Goal: Transaction & Acquisition: Purchase product/service

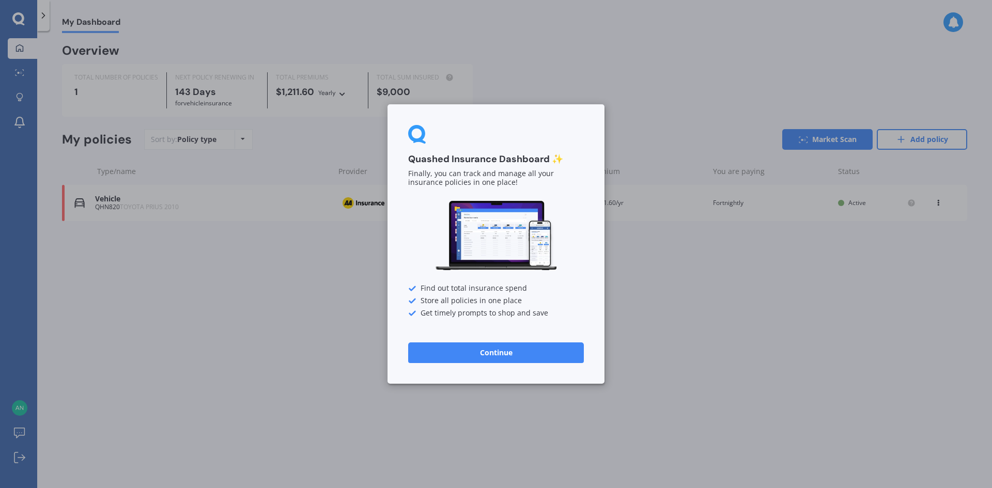
click at [516, 362] on button "Continue" at bounding box center [496, 352] width 176 height 21
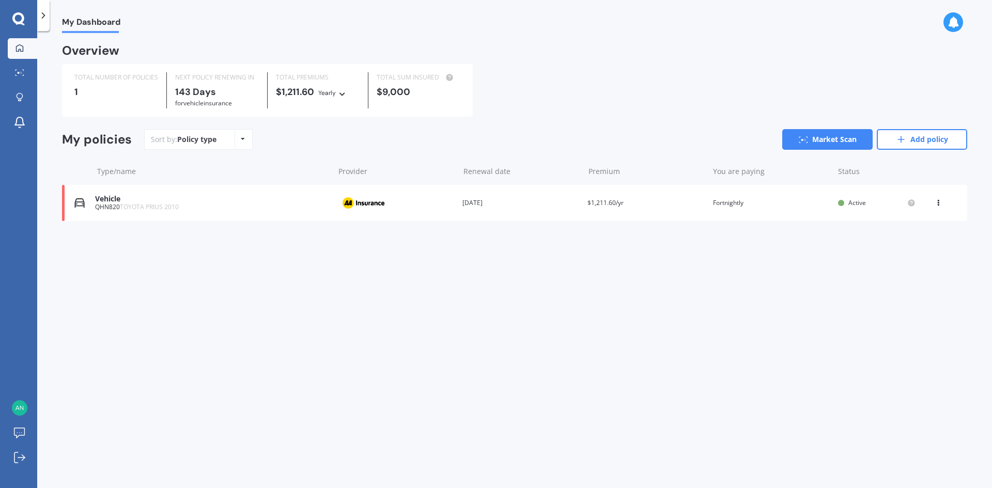
click at [942, 195] on div "Vehicle QHN820 TOYOTA PRIUS 2010 Provider Renewal date [DATE] Premium $1,211.60…" at bounding box center [514, 203] width 905 height 36
click at [941, 201] on icon at bounding box center [937, 201] width 7 height 6
click at [907, 244] on div "Delete" at bounding box center [915, 243] width 102 height 21
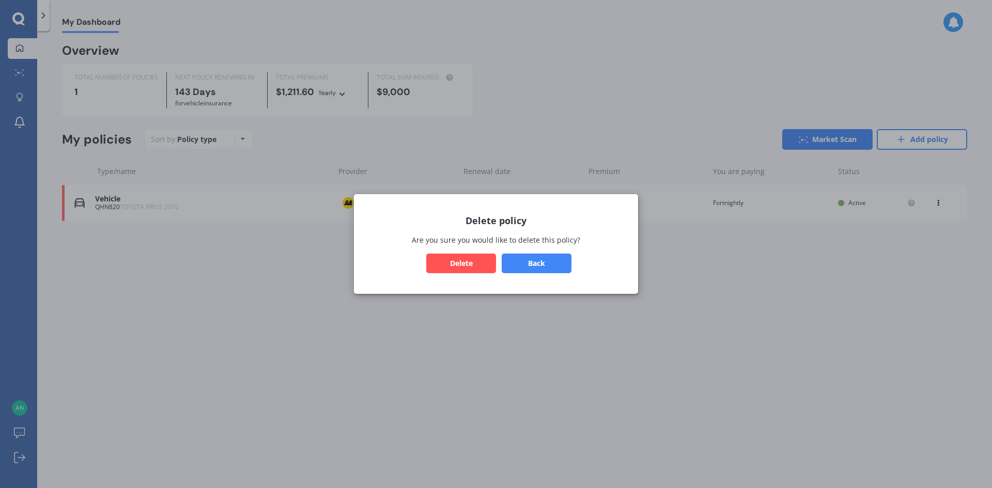
click at [466, 261] on button "Delete" at bounding box center [461, 264] width 70 height 20
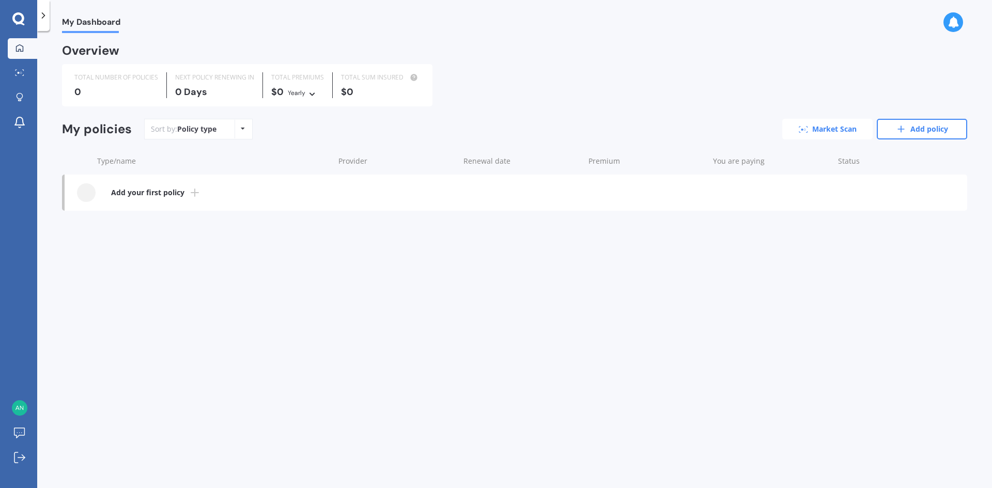
click at [825, 136] on link "Market Scan" at bounding box center [827, 129] width 90 height 21
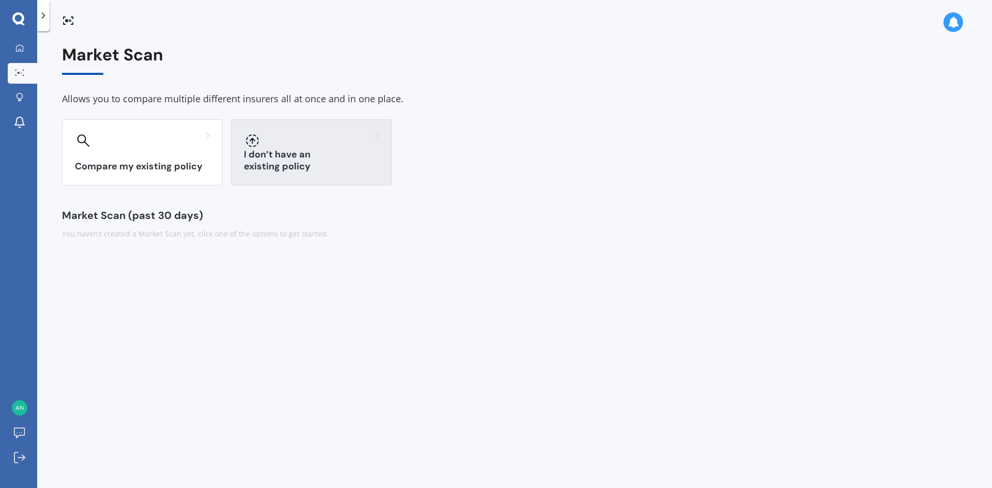
click at [321, 141] on div at bounding box center [311, 140] width 135 height 17
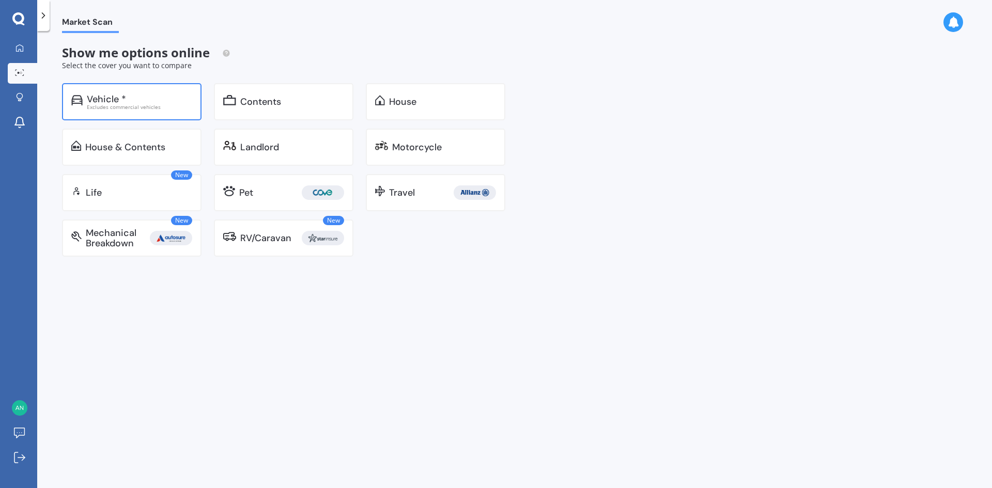
click at [101, 112] on div "Vehicle * Excludes commercial vehicles" at bounding box center [131, 101] width 139 height 37
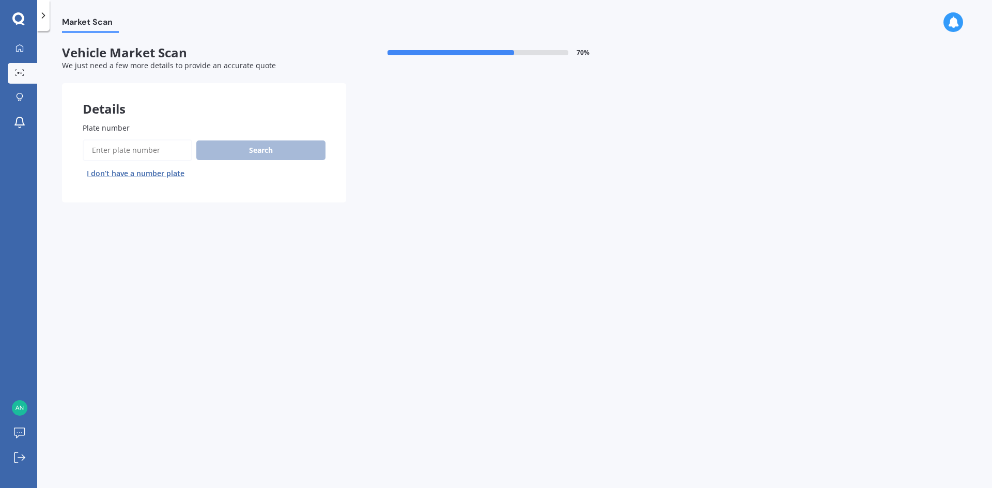
click at [137, 152] on input "Plate number" at bounding box center [137, 150] width 109 height 22
drag, startPoint x: 146, startPoint y: 150, endPoint x: 113, endPoint y: 151, distance: 33.6
click at [113, 151] on input "Plate number" at bounding box center [137, 150] width 109 height 22
type input "FLN604"
click at [272, 149] on button "Search" at bounding box center [260, 150] width 129 height 20
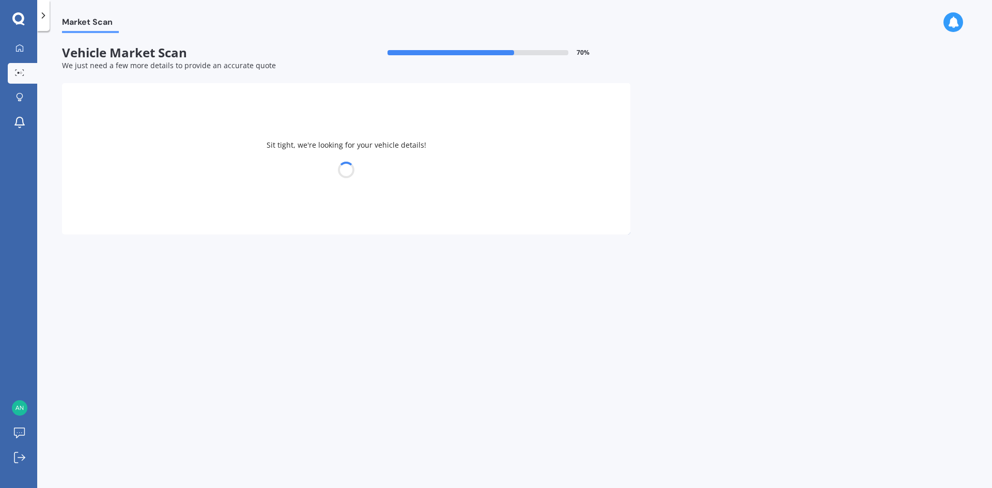
select select "TOYOTA"
select select "CAMRY"
select select "12"
select select "02"
select select "1990"
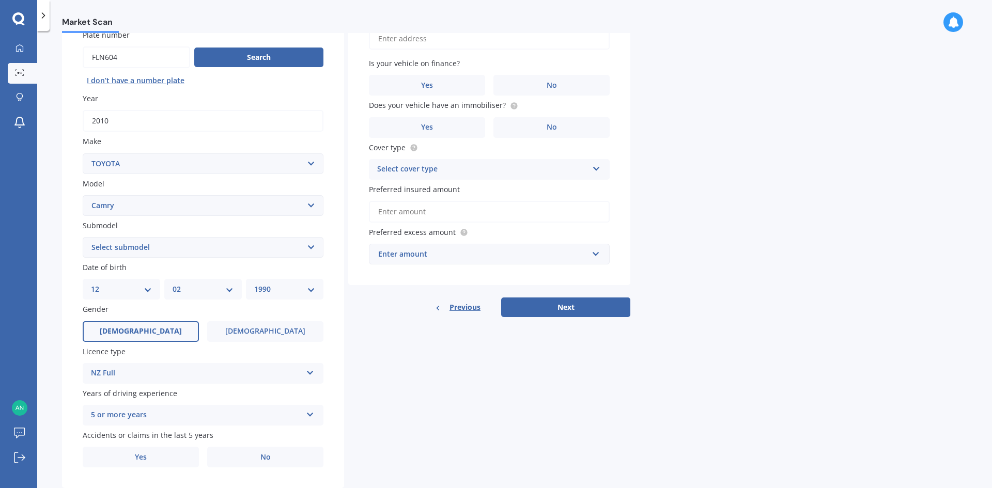
scroll to position [105, 0]
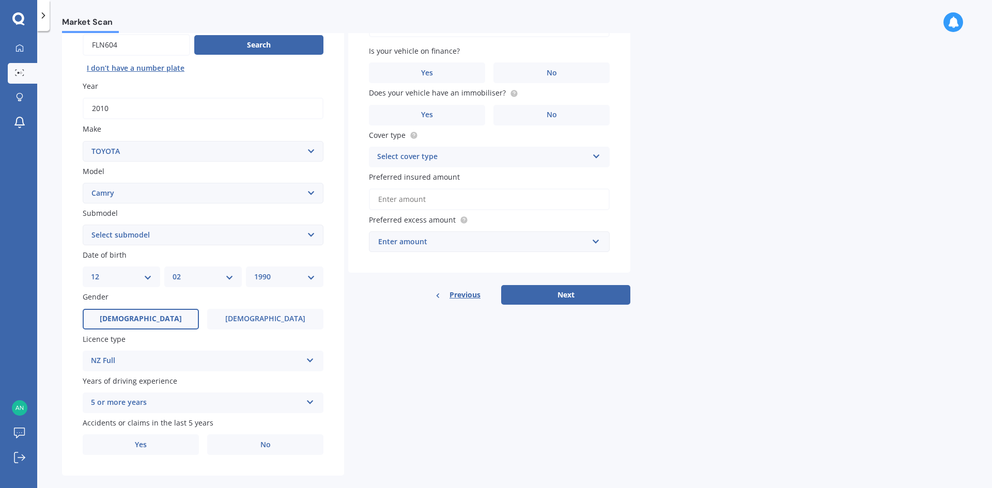
click at [152, 242] on select "Select submodel (All other) Altise 2.4 Altise 3.0 V6 Ateva 2.4 Ateva 3.0 V6 Azu…" at bounding box center [203, 235] width 241 height 21
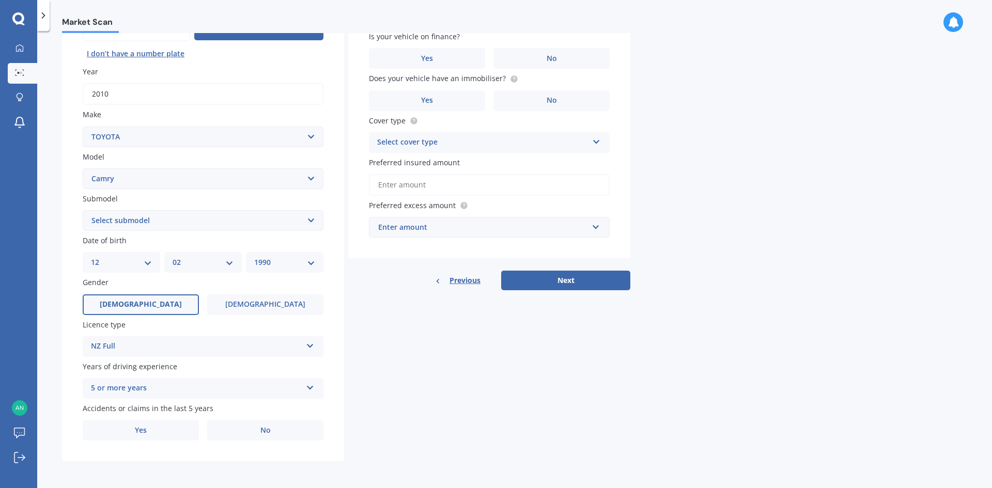
click at [145, 266] on select "DD 01 02 03 04 05 06 07 08 09 10 11 12 13 14 15 16 17 18 19 20 21 22 23 24 25 2…" at bounding box center [121, 262] width 61 height 11
select select "18"
click at [91, 257] on select "DD 01 02 03 04 05 06 07 08 09 10 11 12 13 14 15 16 17 18 19 20 21 22 23 24 25 2…" at bounding box center [121, 262] width 61 height 11
click at [195, 264] on select "MM 01 02 03 04 05 06 07 08 09 10 11 12" at bounding box center [202, 262] width 61 height 11
select select "05"
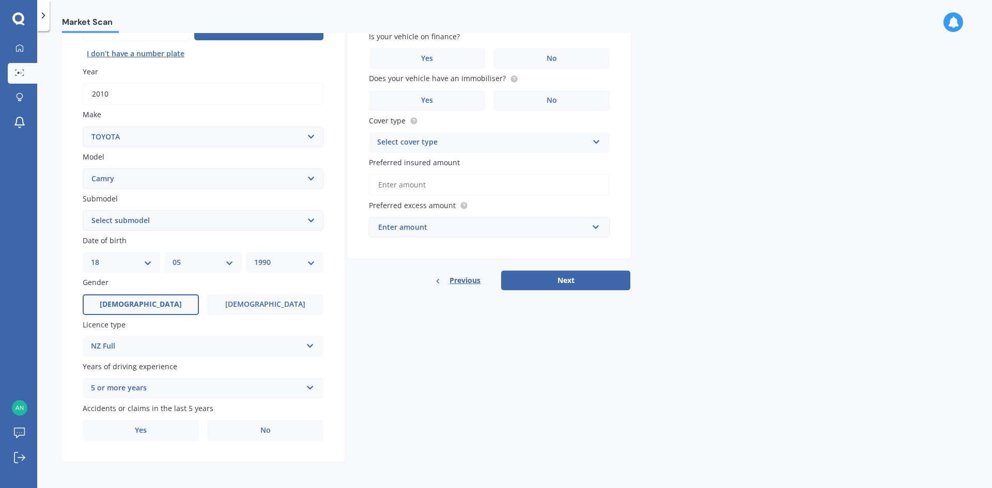
click at [172, 257] on select "MM 01 02 03 04 05 06 07 08 09 10 11 12" at bounding box center [202, 262] width 61 height 11
click at [278, 262] on select "YYYY 2025 2024 2023 2022 2021 2020 2019 2018 2017 2016 2015 2014 2013 2012 2011…" at bounding box center [284, 262] width 61 height 11
select select "1997"
click at [254, 257] on select "YYYY 2025 2024 2023 2022 2021 2020 2019 2018 2017 2016 2015 2014 2013 2012 2011…" at bounding box center [284, 262] width 61 height 11
click at [205, 347] on div "NZ Full" at bounding box center [196, 346] width 211 height 12
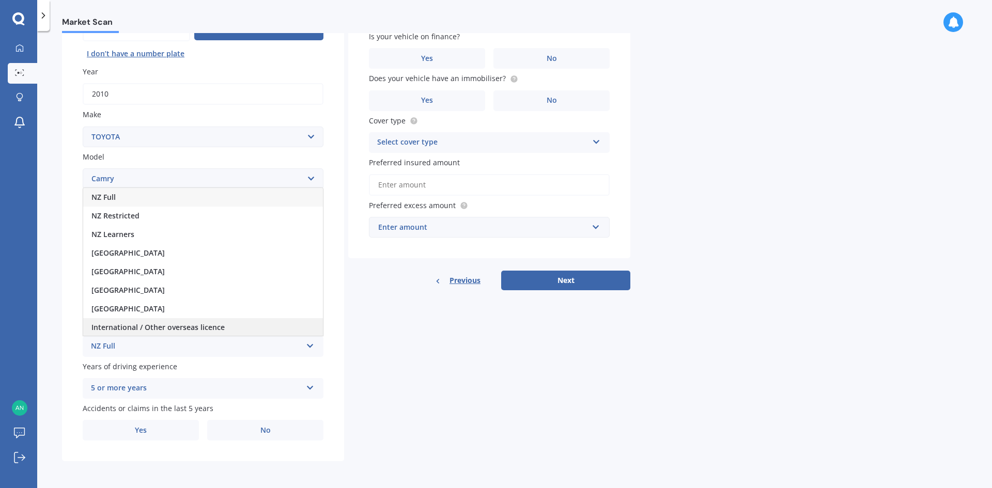
click at [164, 324] on span "International / Other overseas licence" at bounding box center [157, 327] width 133 height 10
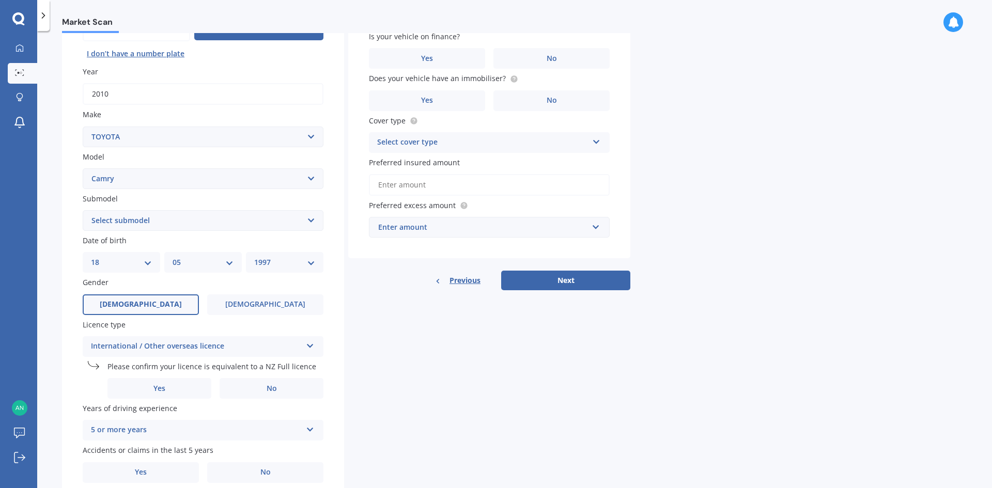
scroll to position [162, 0]
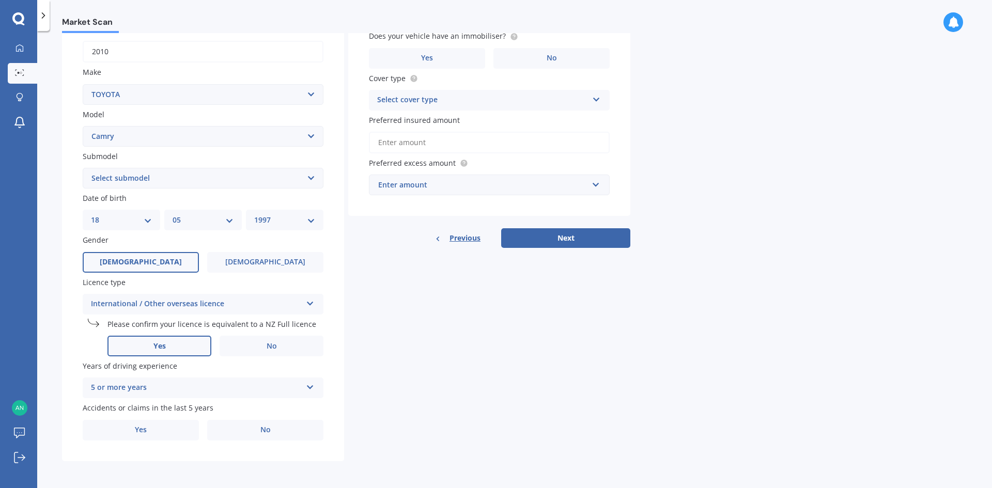
click at [152, 350] on label "Yes" at bounding box center [159, 346] width 104 height 21
click at [0, 0] on input "Yes" at bounding box center [0, 0] width 0 height 0
click at [184, 389] on div "5 or more years" at bounding box center [196, 388] width 211 height 12
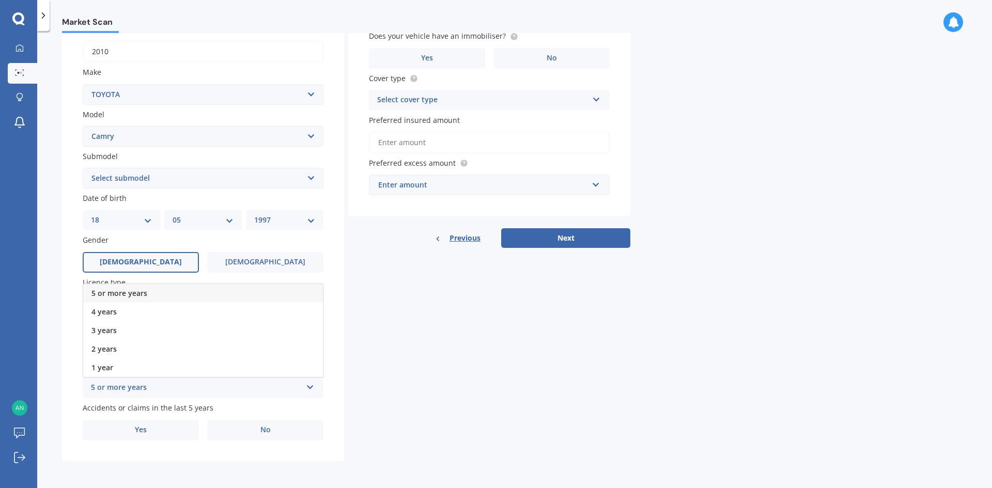
click at [184, 389] on div "5 or more years" at bounding box center [196, 388] width 211 height 12
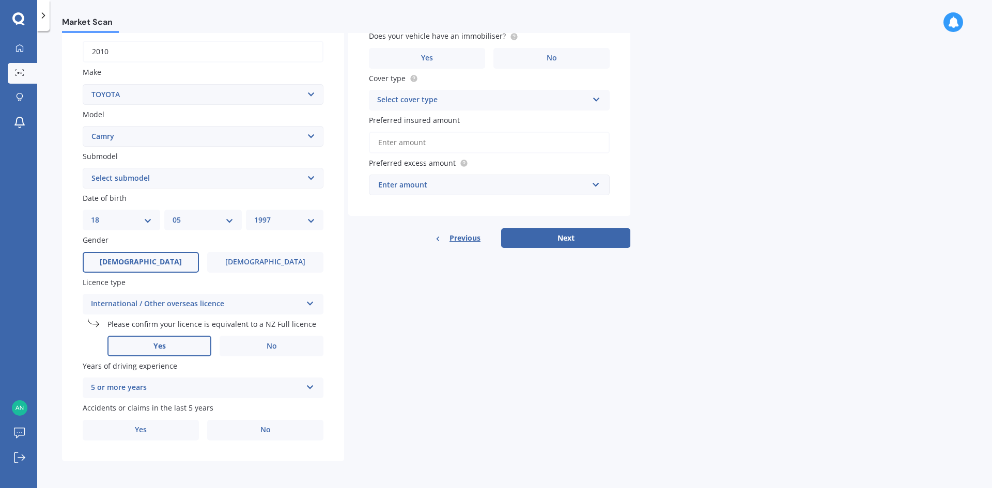
click at [184, 389] on div "5 or more years" at bounding box center [196, 388] width 211 height 12
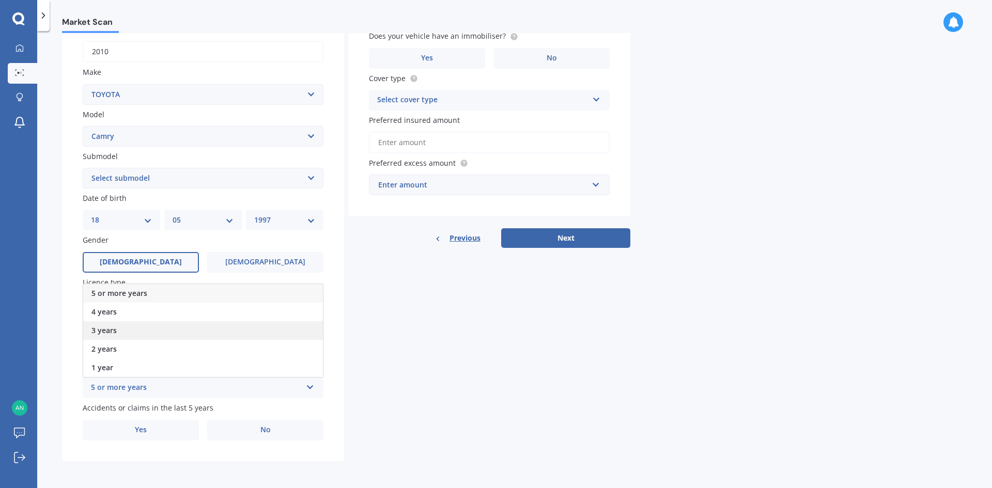
click at [128, 334] on div "3 years" at bounding box center [203, 330] width 240 height 19
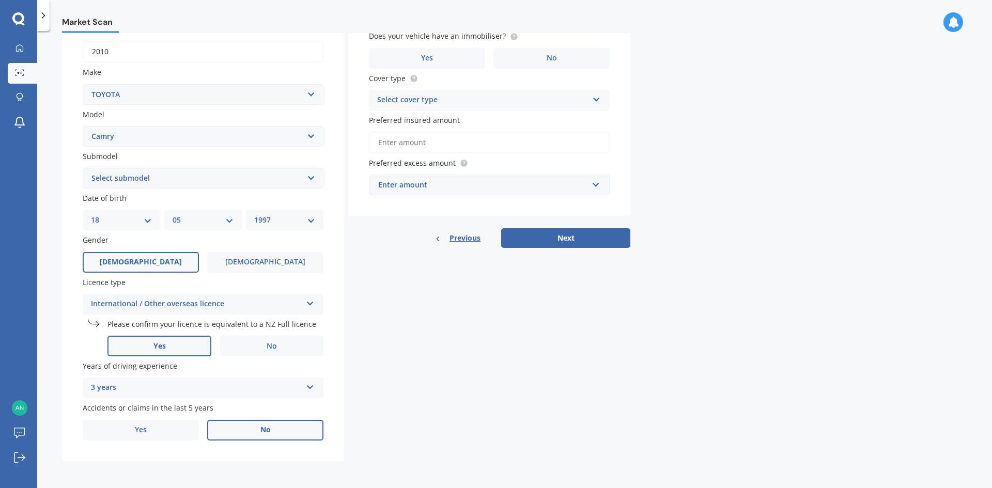
click at [253, 424] on label "No" at bounding box center [265, 430] width 116 height 21
click at [0, 0] on input "No" at bounding box center [0, 0] width 0 height 0
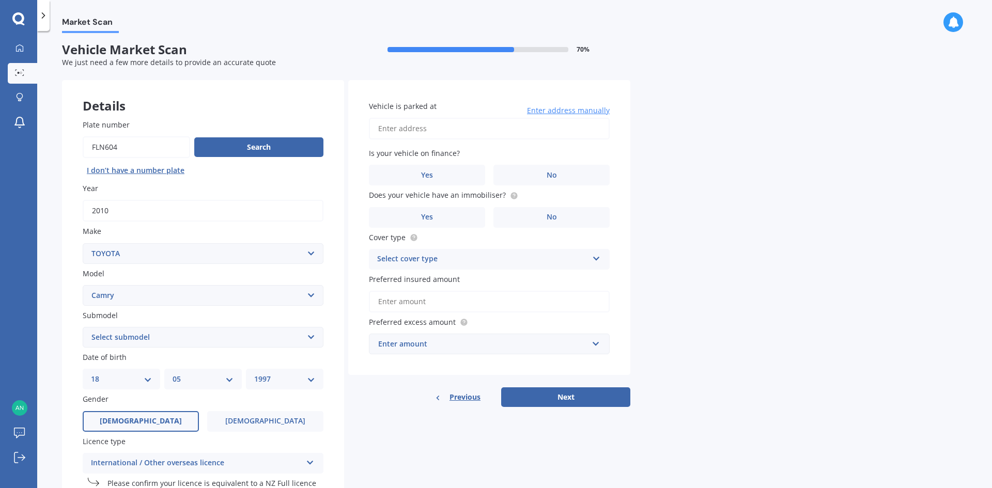
scroll to position [0, 0]
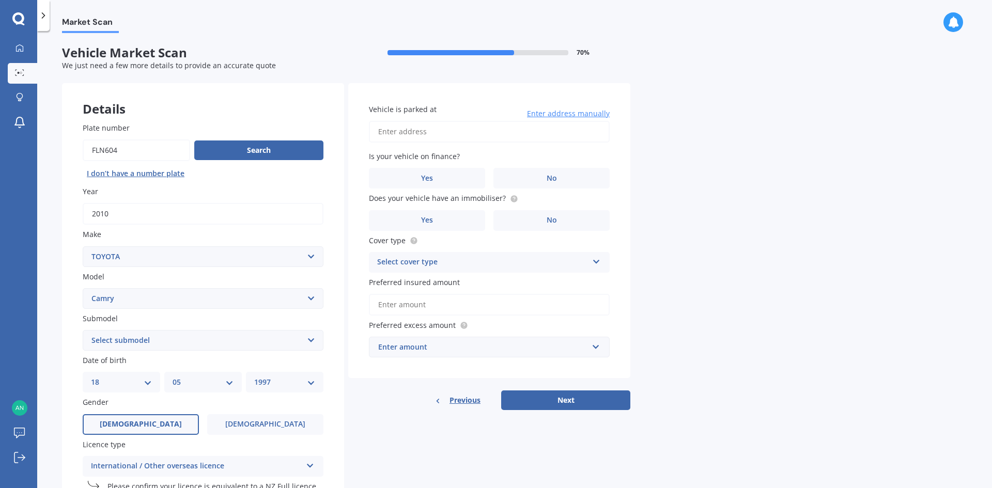
click at [408, 137] on input "Vehicle is parked at" at bounding box center [489, 132] width 241 height 22
type input "Carrington Road, Point Chevalier, Auckland 1025"
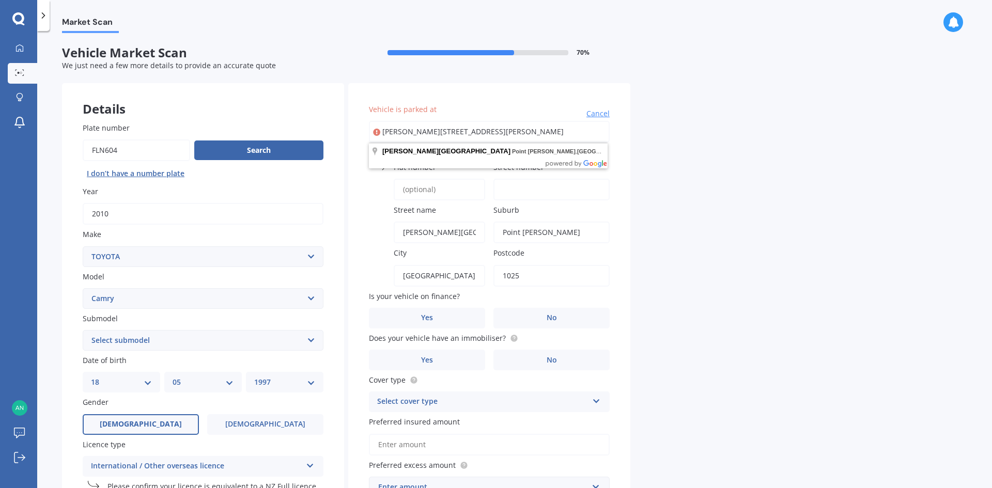
click at [430, 190] on input "Flat number" at bounding box center [439, 190] width 91 height 22
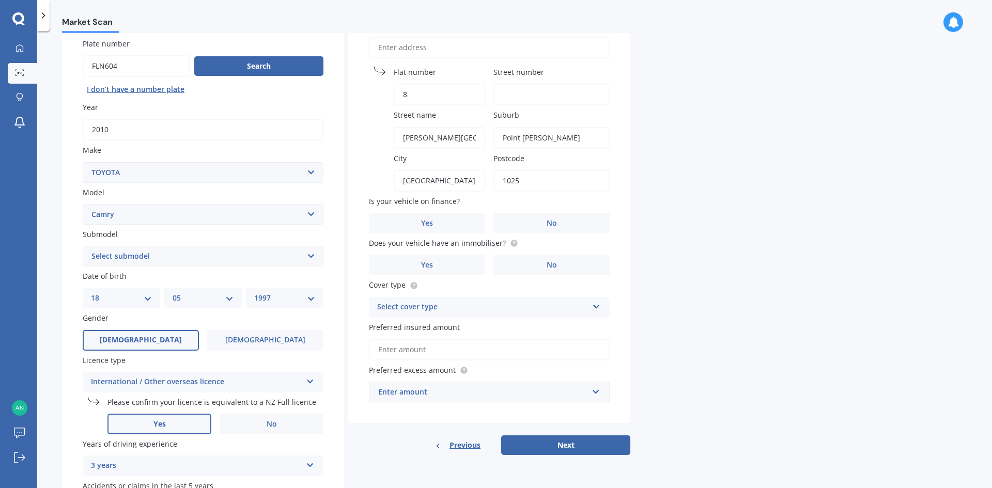
scroll to position [85, 0]
type input "8"
click at [520, 219] on label "No" at bounding box center [551, 222] width 116 height 21
click at [0, 0] on input "No" at bounding box center [0, 0] width 0 height 0
click at [541, 262] on label "No" at bounding box center [551, 264] width 116 height 21
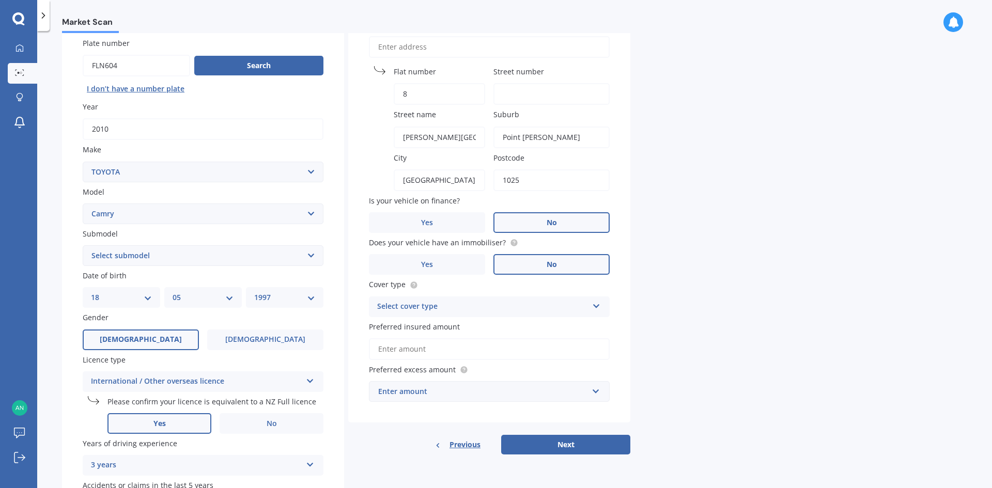
click at [0, 0] on input "No" at bounding box center [0, 0] width 0 height 0
click at [485, 319] on div "Vehicle is parked at Cancel Flat number 8 Street number Street name Carrington …" at bounding box center [489, 210] width 282 height 424
click at [473, 313] on div "Select cover type Comprehensive Third Party, Fire & Theft Third Party" at bounding box center [489, 306] width 241 height 21
click at [434, 325] on div "Comprehensive" at bounding box center [489, 327] width 240 height 19
click at [408, 355] on input "Preferred insured amount" at bounding box center [489, 349] width 241 height 22
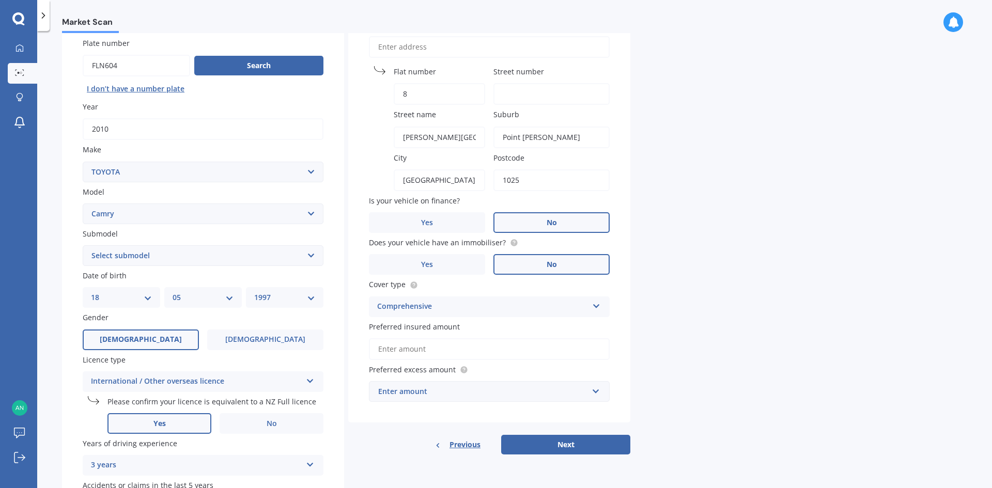
type input "$2"
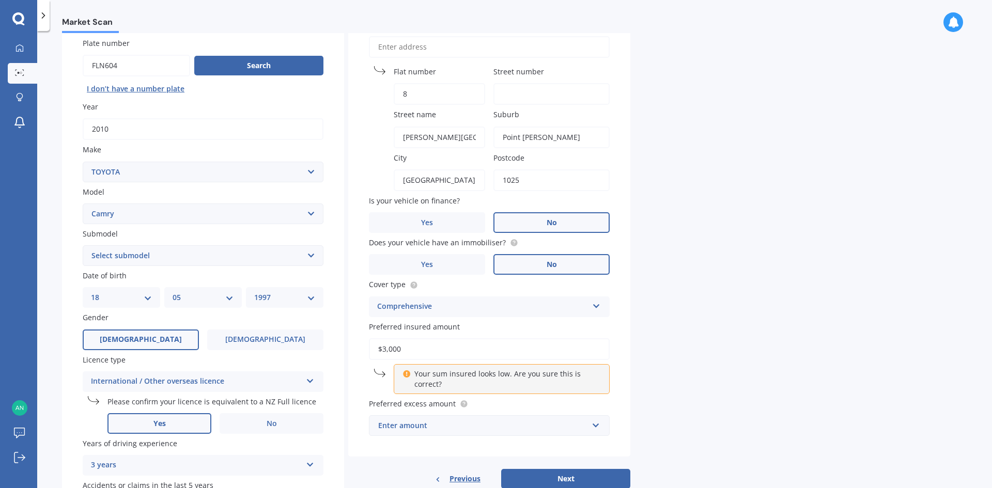
type input "$3,000"
click at [717, 280] on div "Market Scan Vehicle Market Scan 70 % We just need a few more details to provide…" at bounding box center [514, 261] width 954 height 457
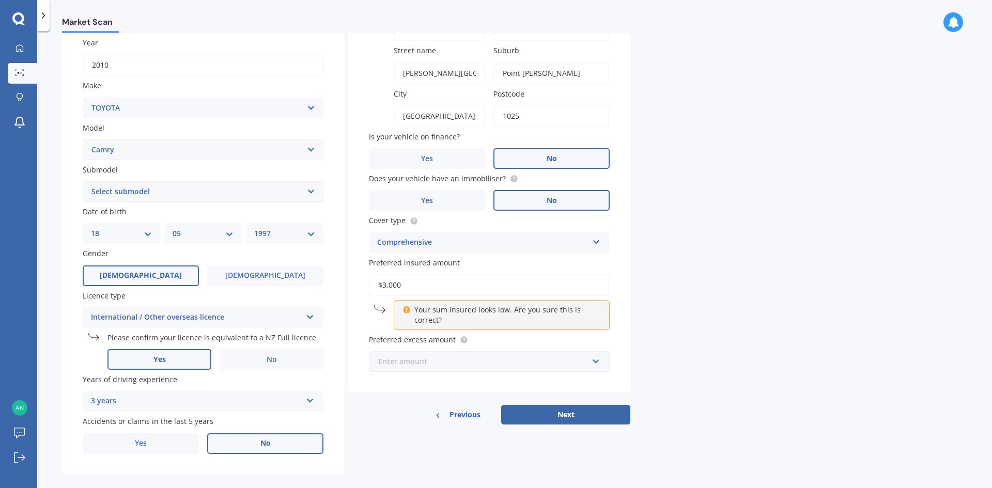
click at [443, 355] on input "text" at bounding box center [485, 362] width 231 height 20
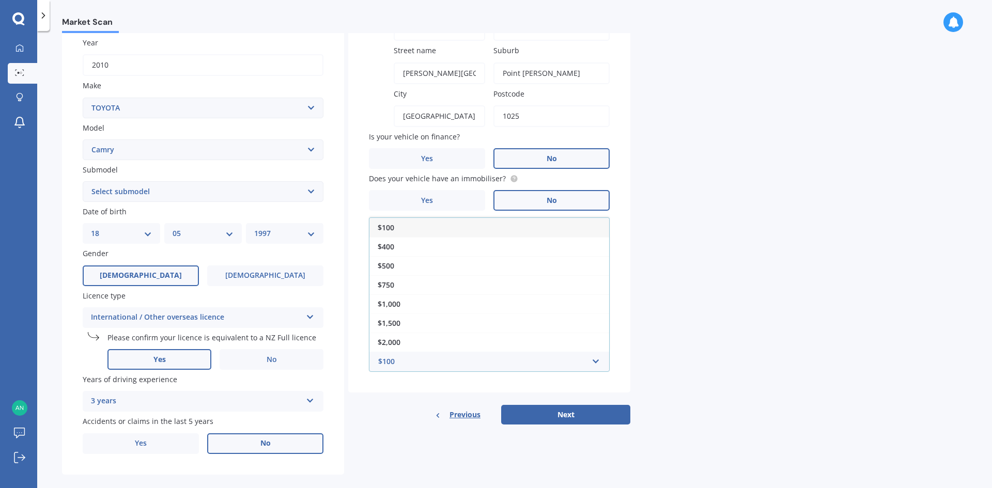
click at [396, 223] on div "$100" at bounding box center [489, 227] width 240 height 19
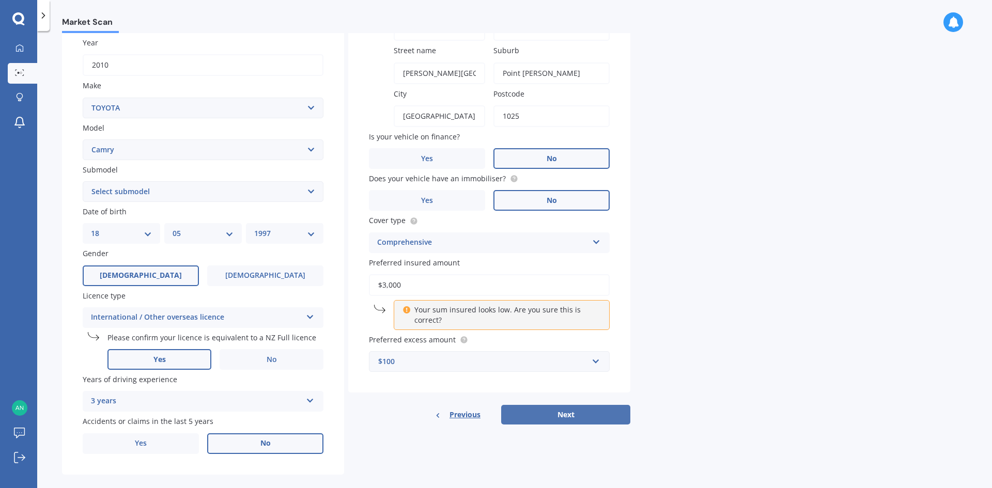
click at [576, 413] on button "Next" at bounding box center [565, 415] width 129 height 20
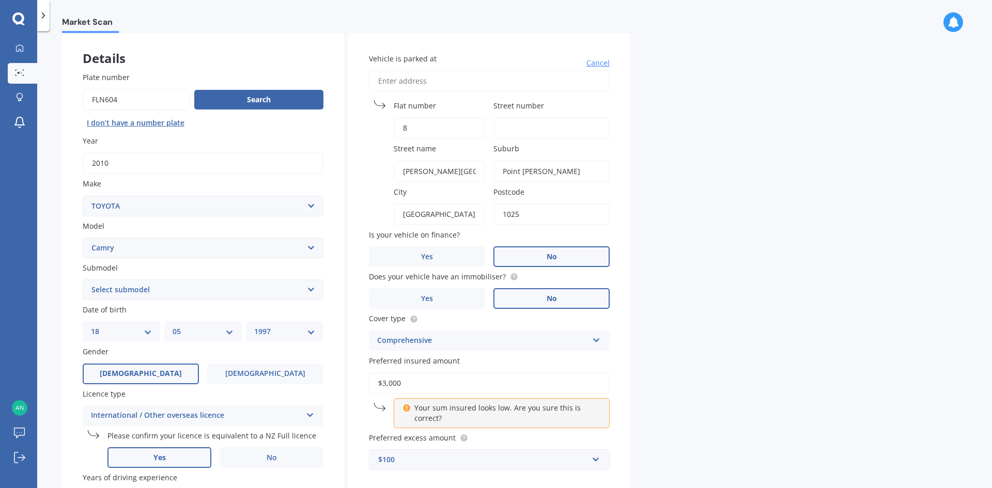
scroll to position [50, 0]
click at [513, 129] on input "Street number" at bounding box center [551, 129] width 116 height 22
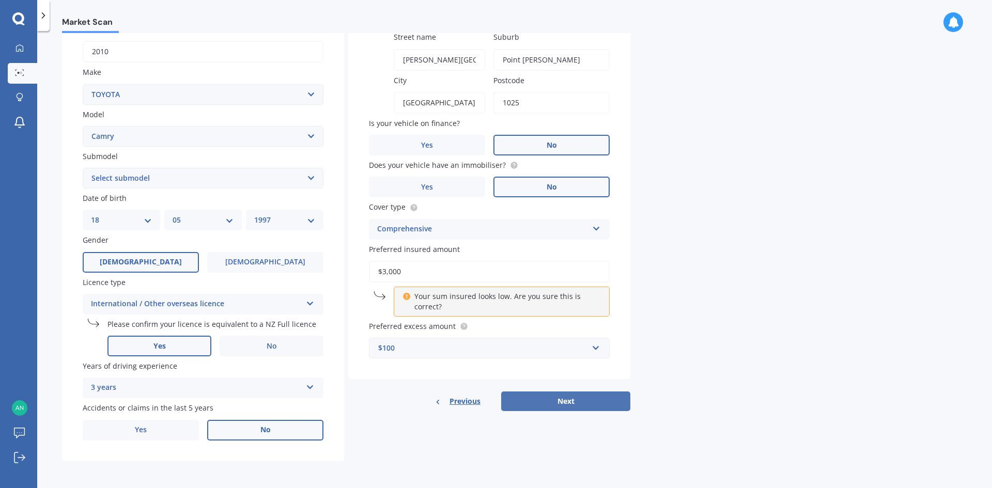
type input "224"
click at [545, 403] on button "Next" at bounding box center [565, 401] width 129 height 20
click at [133, 170] on select "Select submodel (All other) Altise 2.4 Altise 3.0 V6 Ateva 2.4 Ateva 3.0 V6 Azu…" at bounding box center [203, 178] width 241 height 21
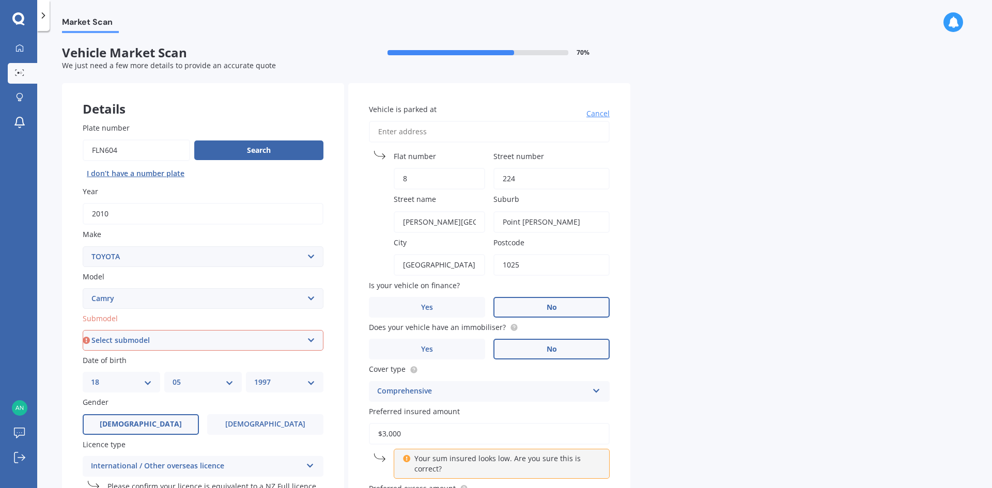
drag, startPoint x: 125, startPoint y: 151, endPoint x: 23, endPoint y: 142, distance: 102.6
click at [23, 142] on div "My Dashboard Market Scan Explore insurance Notifications ANISH BEEMANAPALLY Sub…" at bounding box center [496, 244] width 992 height 488
click at [150, 338] on select "Select submodel (All other) Altise 2.4 Altise 3.0 V6 Ateva 2.4 Ateva 3.0 V6 Azu…" at bounding box center [203, 340] width 241 height 21
click at [152, 352] on div "Plate number Search I don’t have a number plate Year 2010 Make Select make AC A…" at bounding box center [203, 363] width 282 height 522
click at [166, 349] on select "Select submodel (All other) Altise 2.4 Altise 3.0 V6 Ateva 2.4 Ateva 3.0 V6 Azu…" at bounding box center [203, 340] width 241 height 21
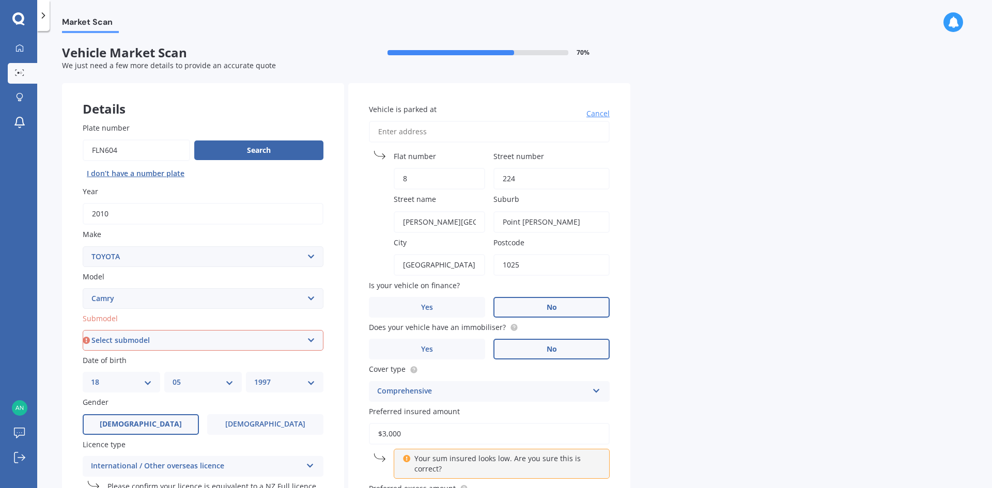
click at [158, 338] on select "Select submodel (All other) Altise 2.4 Altise 3.0 V6 Ateva 2.4 Ateva 3.0 V6 Azu…" at bounding box center [203, 340] width 241 height 21
select select "(ALL OTHER)"
click at [83, 330] on select "Select submodel (All other) Altise 2.4 Altise 3.0 V6 Ateva 2.4 Ateva 3.0 V6 Azu…" at bounding box center [203, 340] width 241 height 21
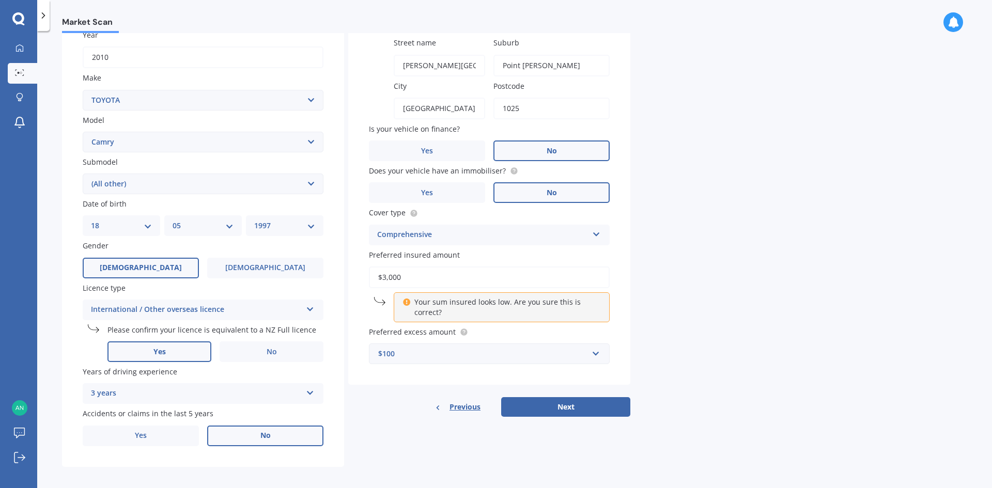
scroll to position [162, 0]
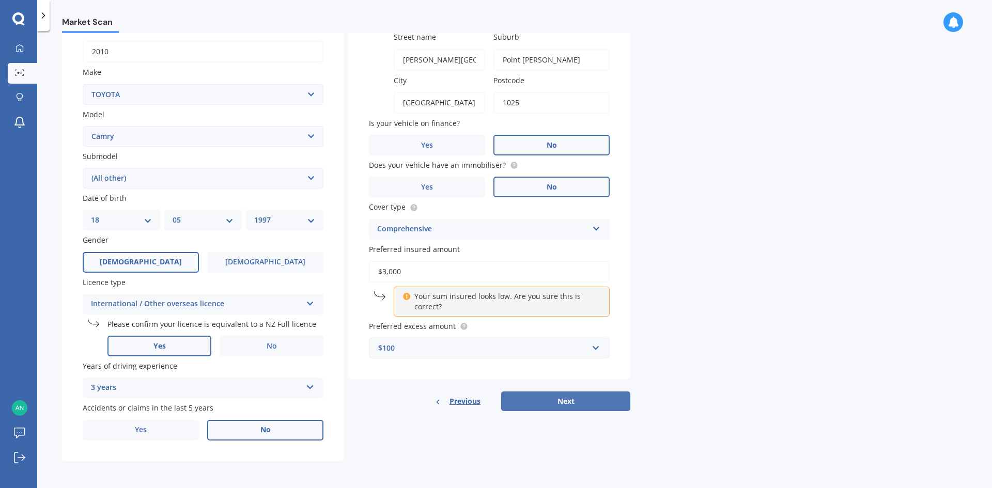
click at [561, 404] on button "Next" at bounding box center [565, 401] width 129 height 20
select select "18"
select select "05"
select select "1997"
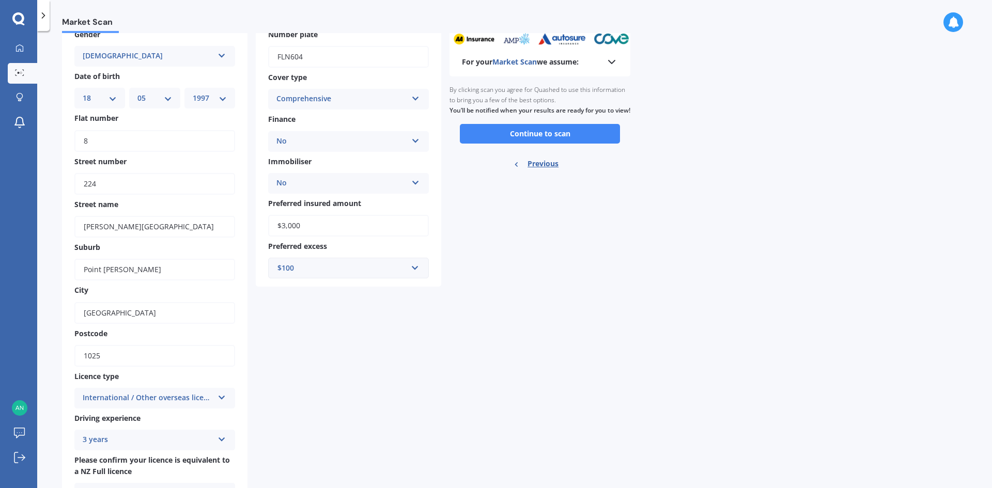
scroll to position [63, 0]
click at [574, 143] on button "Continue to scan" at bounding box center [540, 133] width 160 height 20
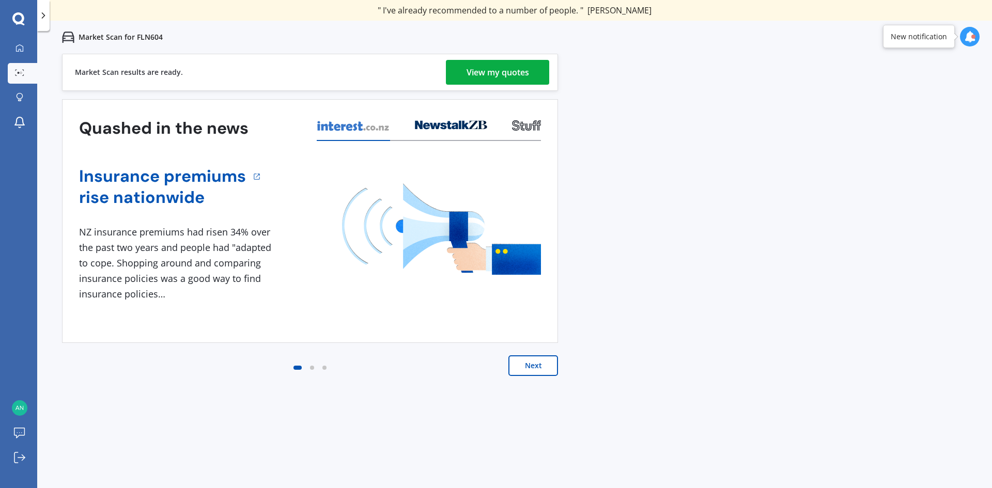
click at [493, 79] on div "View my quotes" at bounding box center [497, 72] width 62 height 25
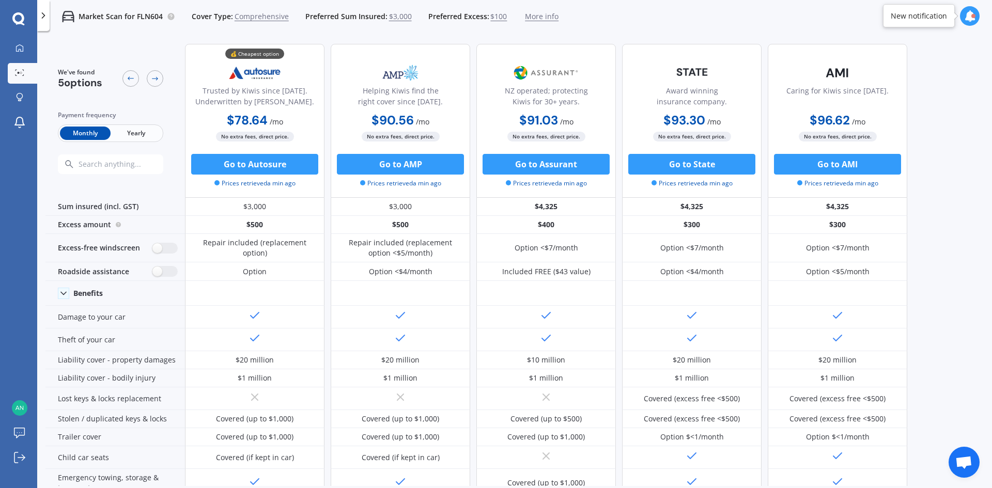
click at [390, 20] on span "$3,000" at bounding box center [400, 16] width 23 height 10
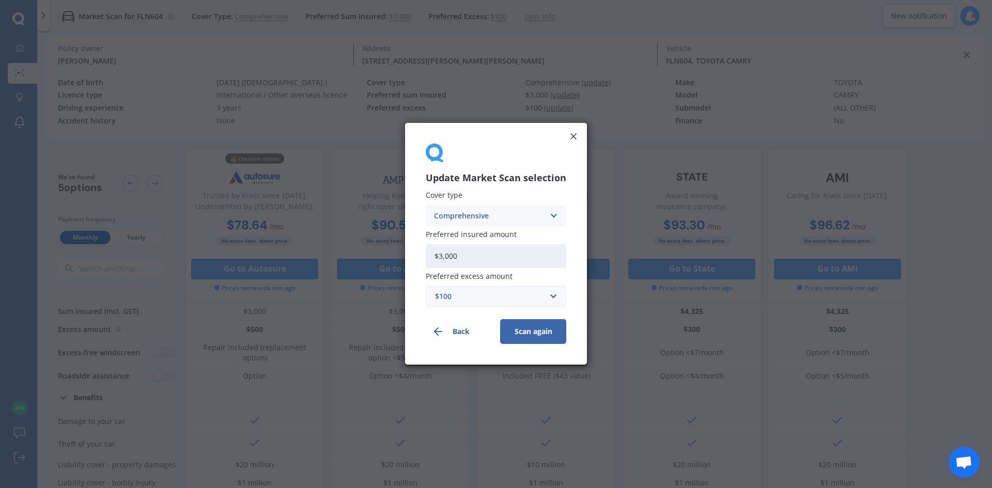
click at [518, 300] on div "$100" at bounding box center [489, 296] width 109 height 11
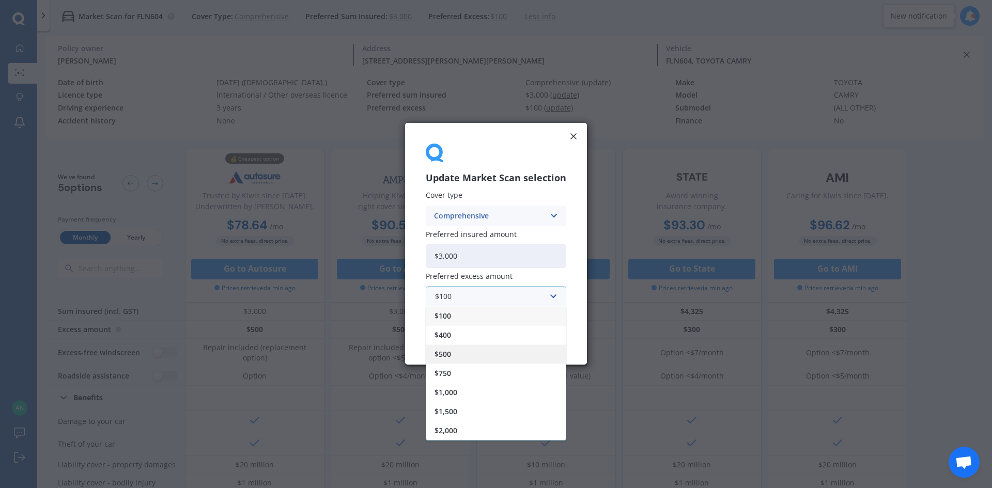
click at [472, 351] on div "$500" at bounding box center [495, 354] width 139 height 19
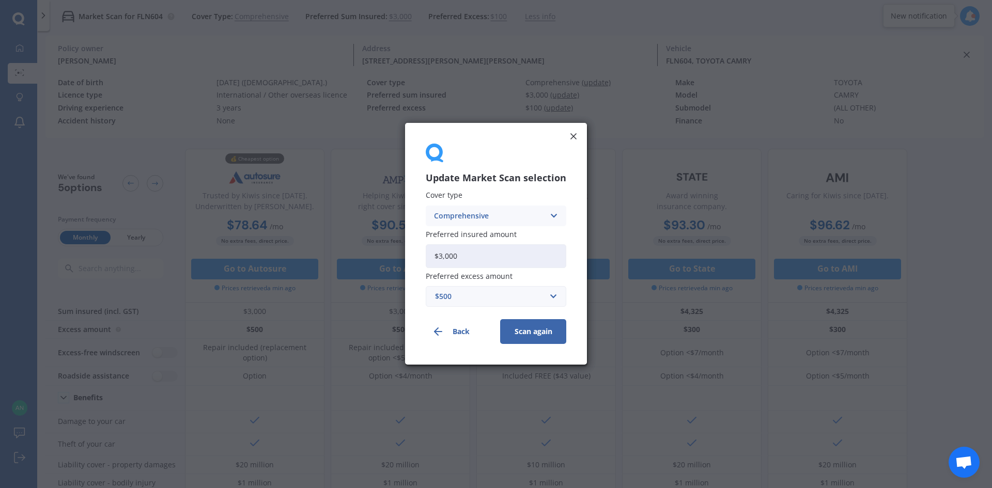
click at [483, 258] on input "$3,000" at bounding box center [496, 256] width 140 height 24
type input "$3"
type input "$2,000"
click at [523, 326] on button "Scan again" at bounding box center [533, 332] width 66 height 25
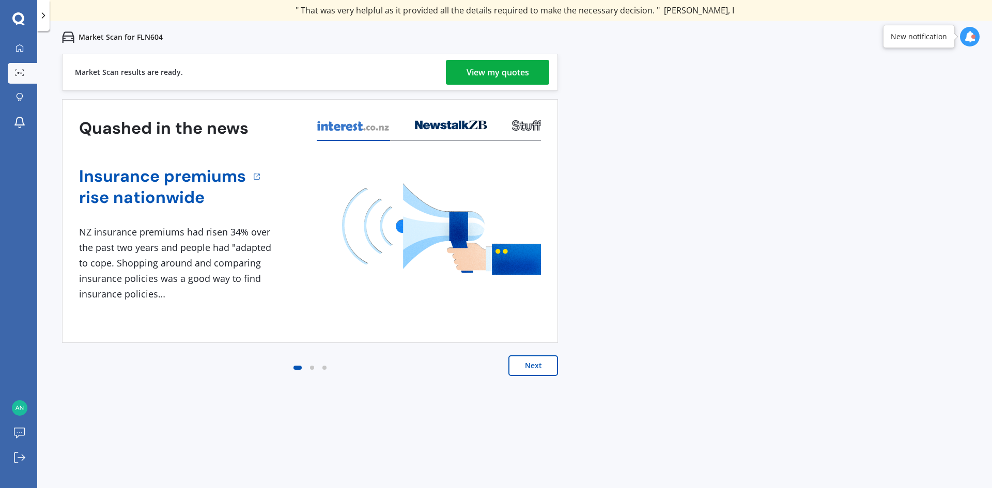
click at [478, 79] on div "View my quotes" at bounding box center [497, 72] width 62 height 25
